Goal: Use online tool/utility: Utilize a website feature to perform a specific function

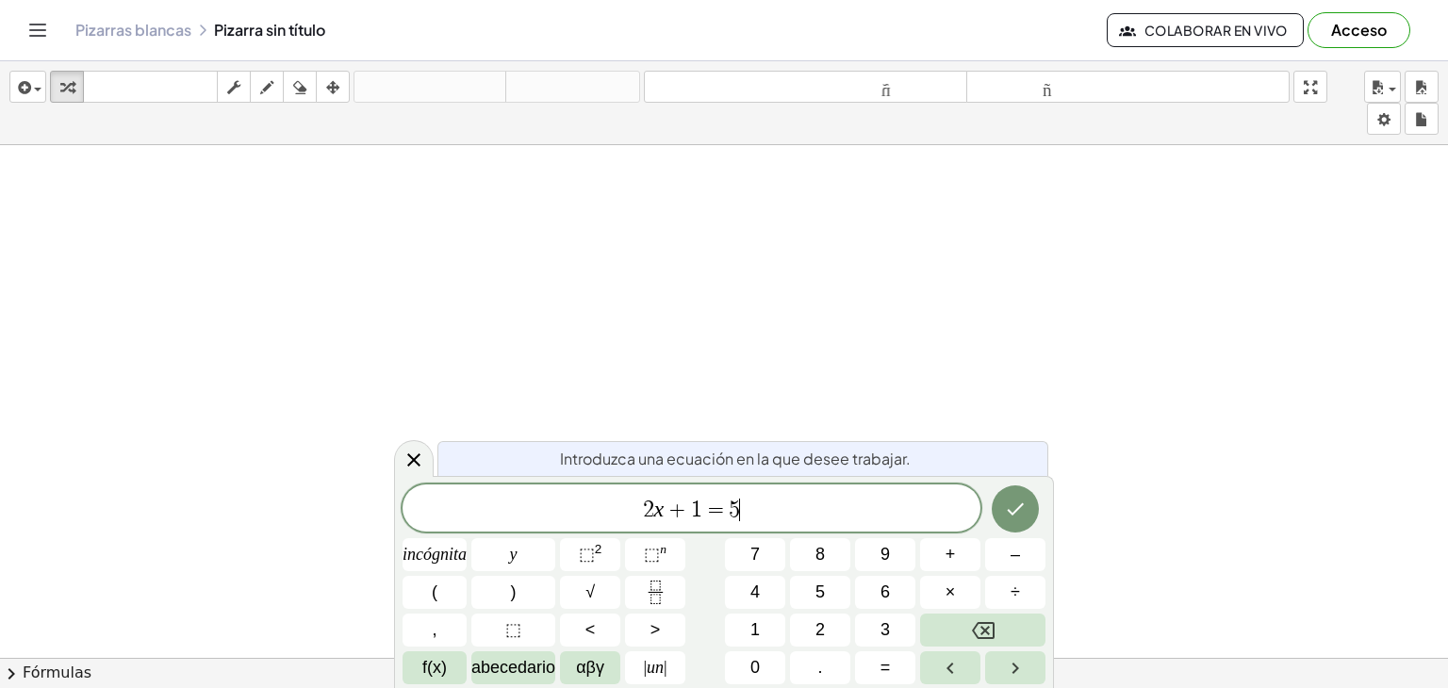
click at [763, 517] on span "2 x + 1 = 5 ​" at bounding box center [692, 510] width 578 height 26
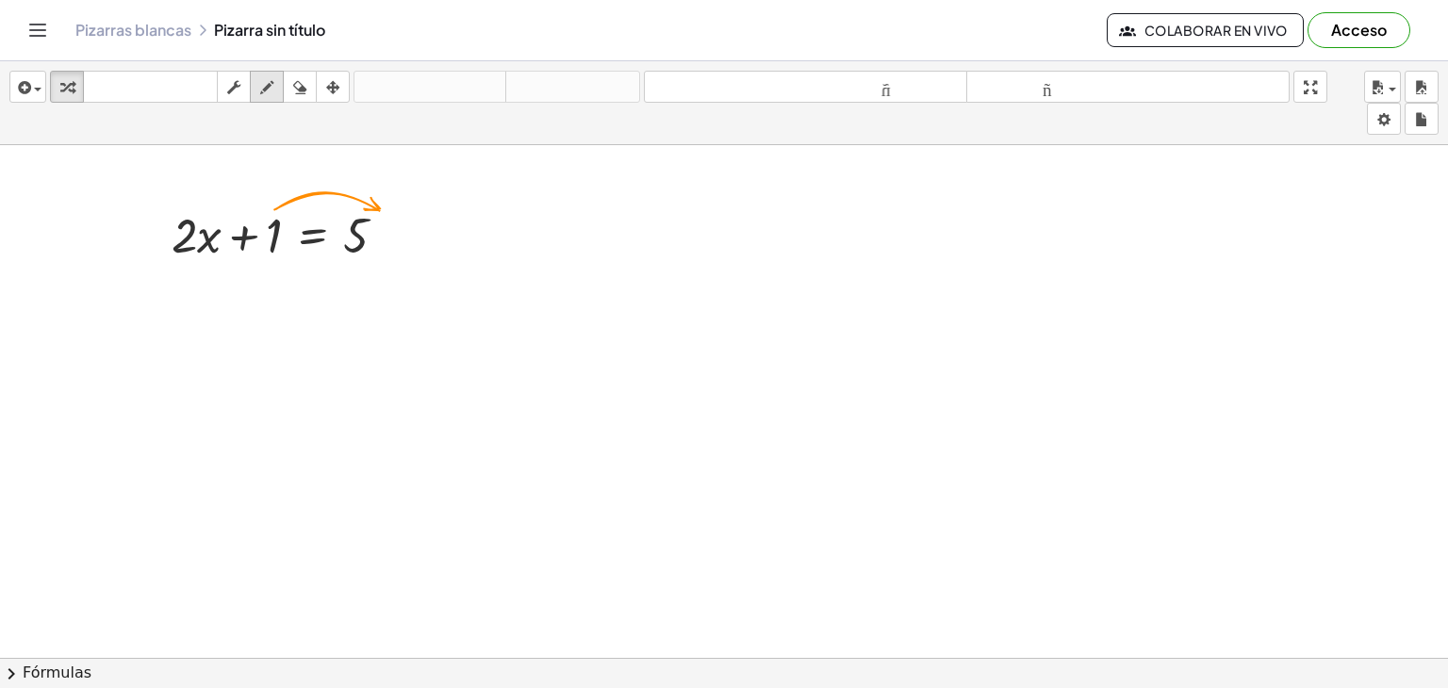
click at [260, 81] on icon "button" at bounding box center [266, 87] width 13 height 23
drag, startPoint x: 306, startPoint y: 378, endPoint x: 381, endPoint y: 341, distance: 83.9
drag, startPoint x: 444, startPoint y: 303, endPoint x: 494, endPoint y: 321, distance: 53.1
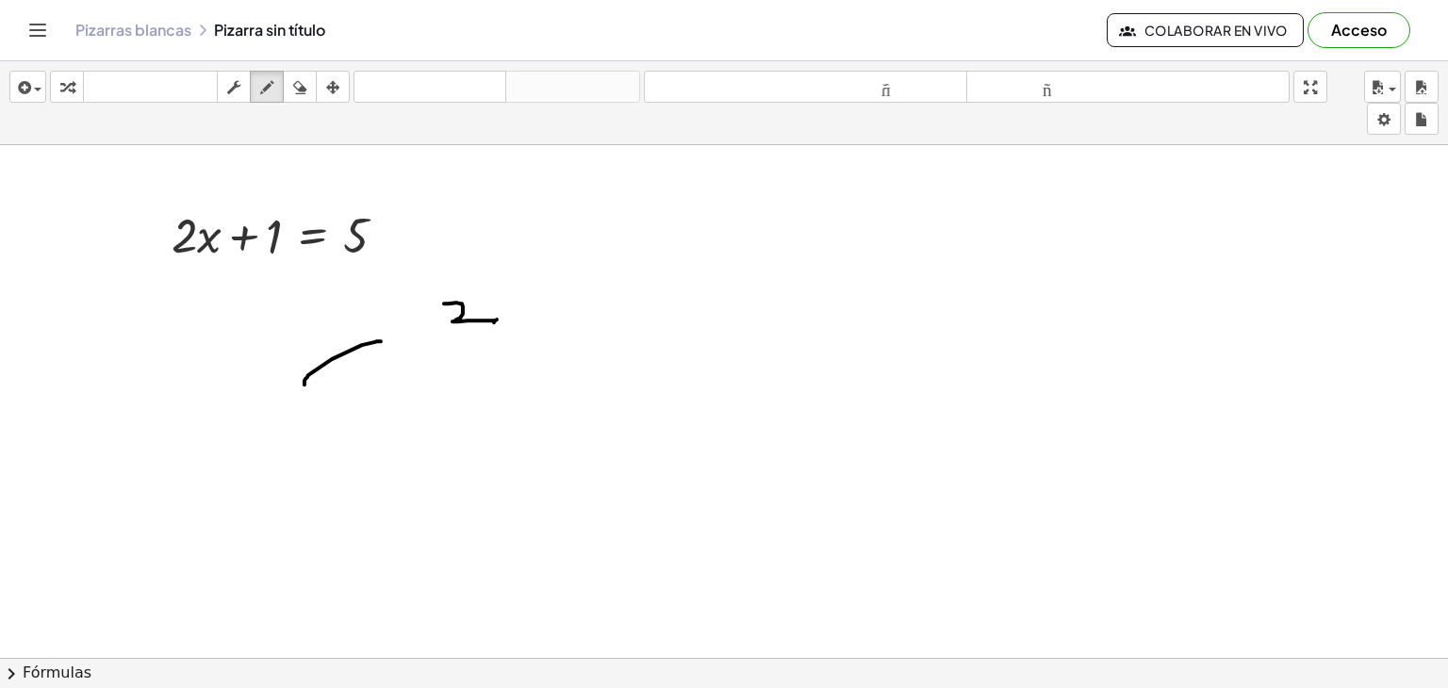
drag, startPoint x: 497, startPoint y: 319, endPoint x: 548, endPoint y: 286, distance: 60.7
drag, startPoint x: 480, startPoint y: 280, endPoint x: 528, endPoint y: 316, distance: 60.0
drag, startPoint x: 555, startPoint y: 301, endPoint x: 587, endPoint y: 304, distance: 32.2
